Goal: Task Accomplishment & Management: Use online tool/utility

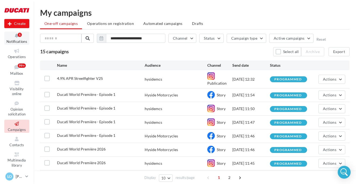
click at [16, 39] on button "Notifications 1" at bounding box center [16, 38] width 25 height 13
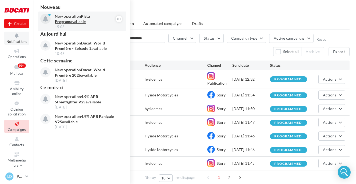
click at [64, 23] on p "New operation Pista Program available" at bounding box center [86, 19] width 62 height 11
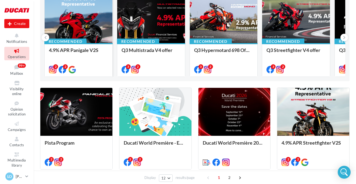
scroll to position [65, 0]
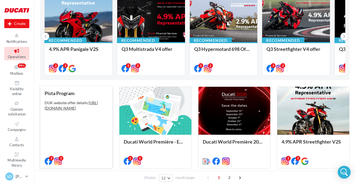
click at [63, 134] on div "Pista Program DUK website offer details: [URL][DOMAIN_NAME]" at bounding box center [76, 127] width 63 height 73
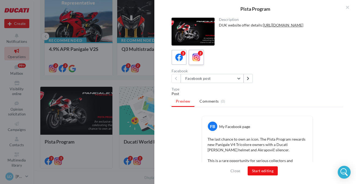
click at [198, 57] on icon at bounding box center [196, 58] width 8 height 8
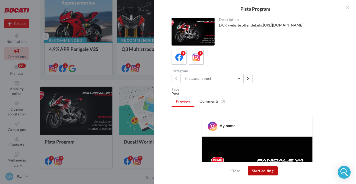
click at [254, 168] on button "Start editing" at bounding box center [262, 171] width 30 height 9
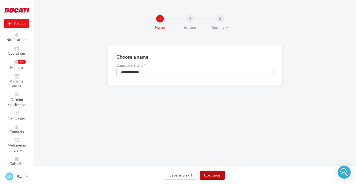
click at [212, 172] on button "Continue" at bounding box center [212, 175] width 25 height 9
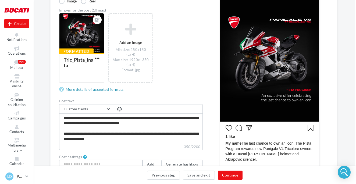
scroll to position [0, 1]
